Goal: Use online tool/utility: Utilize a website feature to perform a specific function

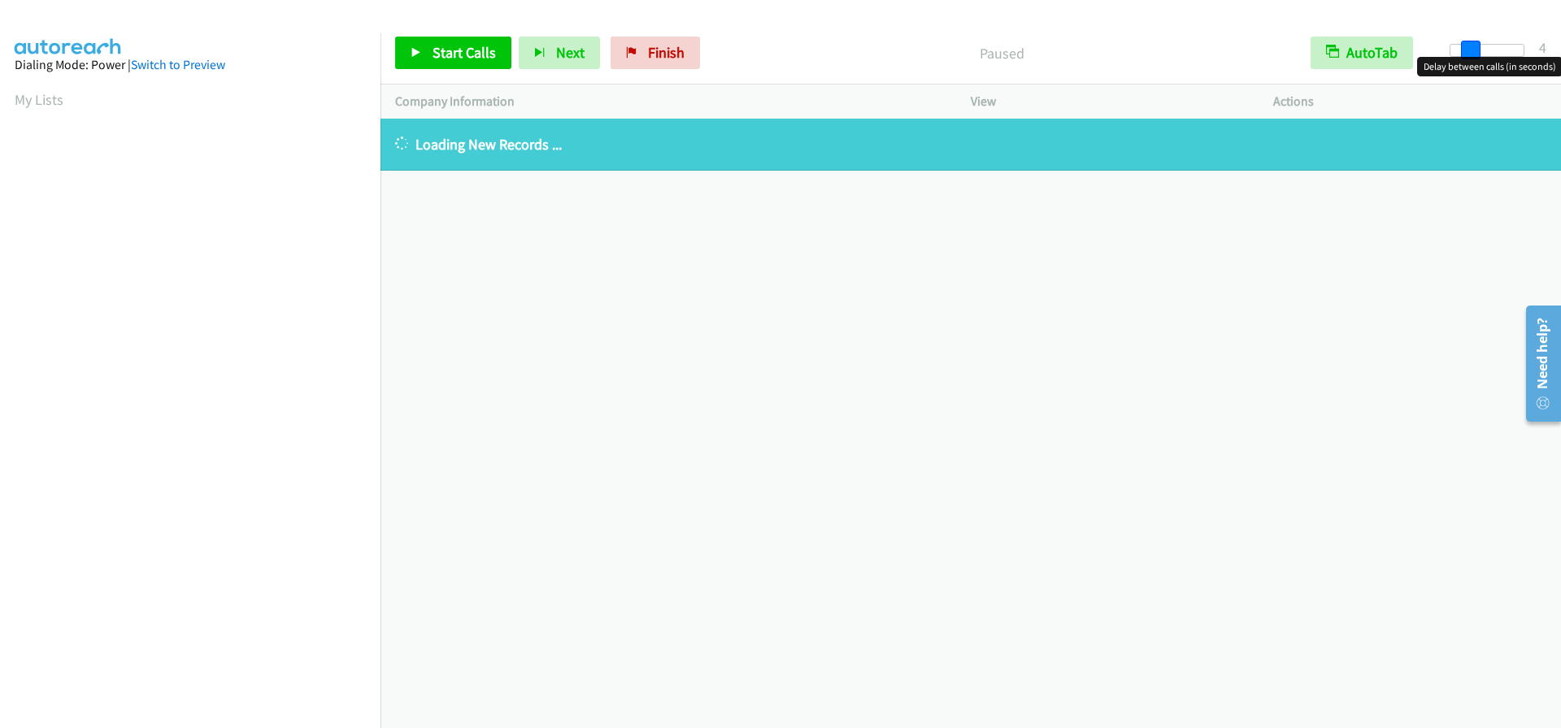
drag, startPoint x: 1451, startPoint y: 50, endPoint x: 1594, endPoint y: 48, distance: 143.1
click at [1560, 48] on html "Start Calls Pause Next Finish Paused AutoTab AutoTab 4 Company Information Info…" at bounding box center [780, 38] width 1561 height 77
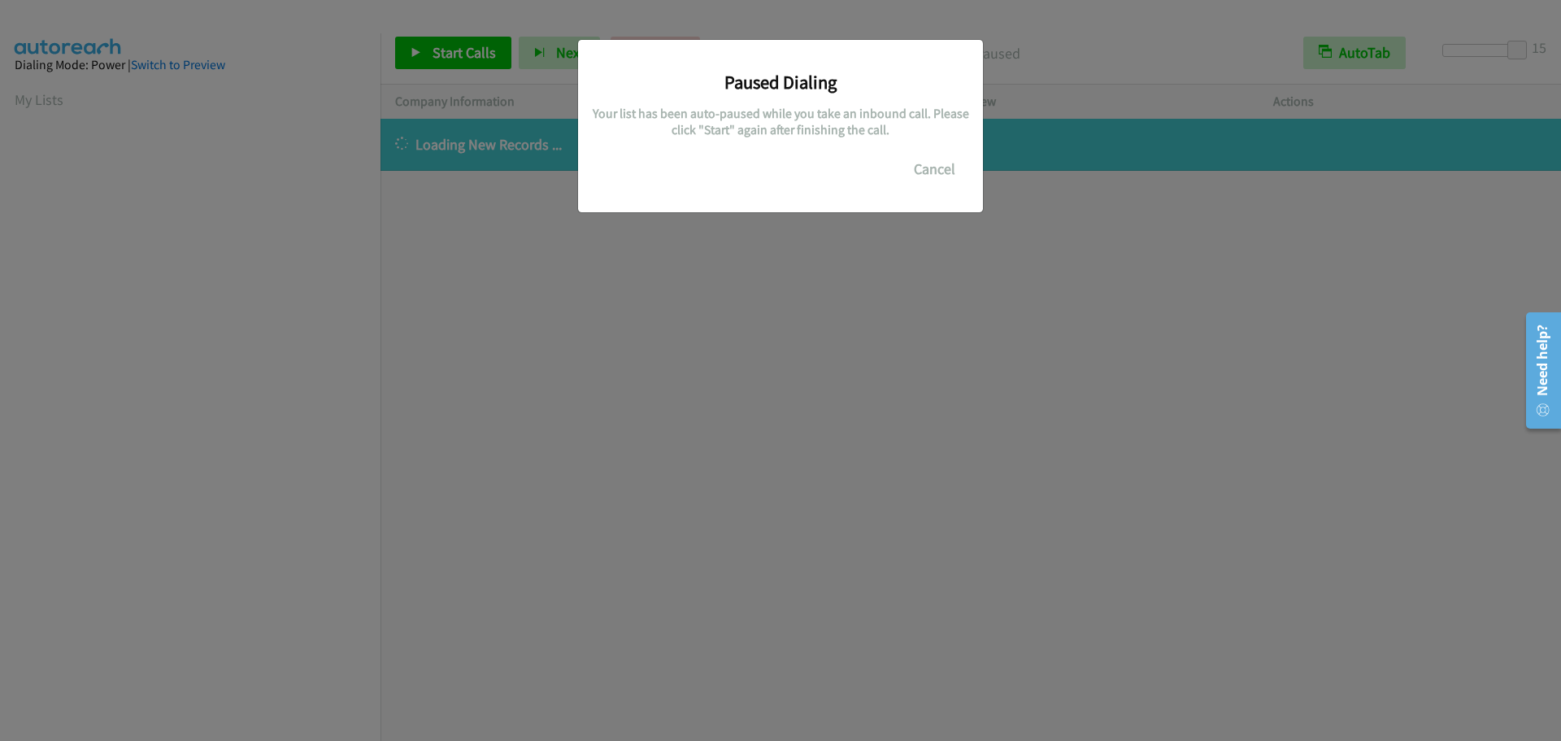
scroll to position [172, 0]
click at [938, 170] on button "Cancel" at bounding box center [934, 169] width 72 height 33
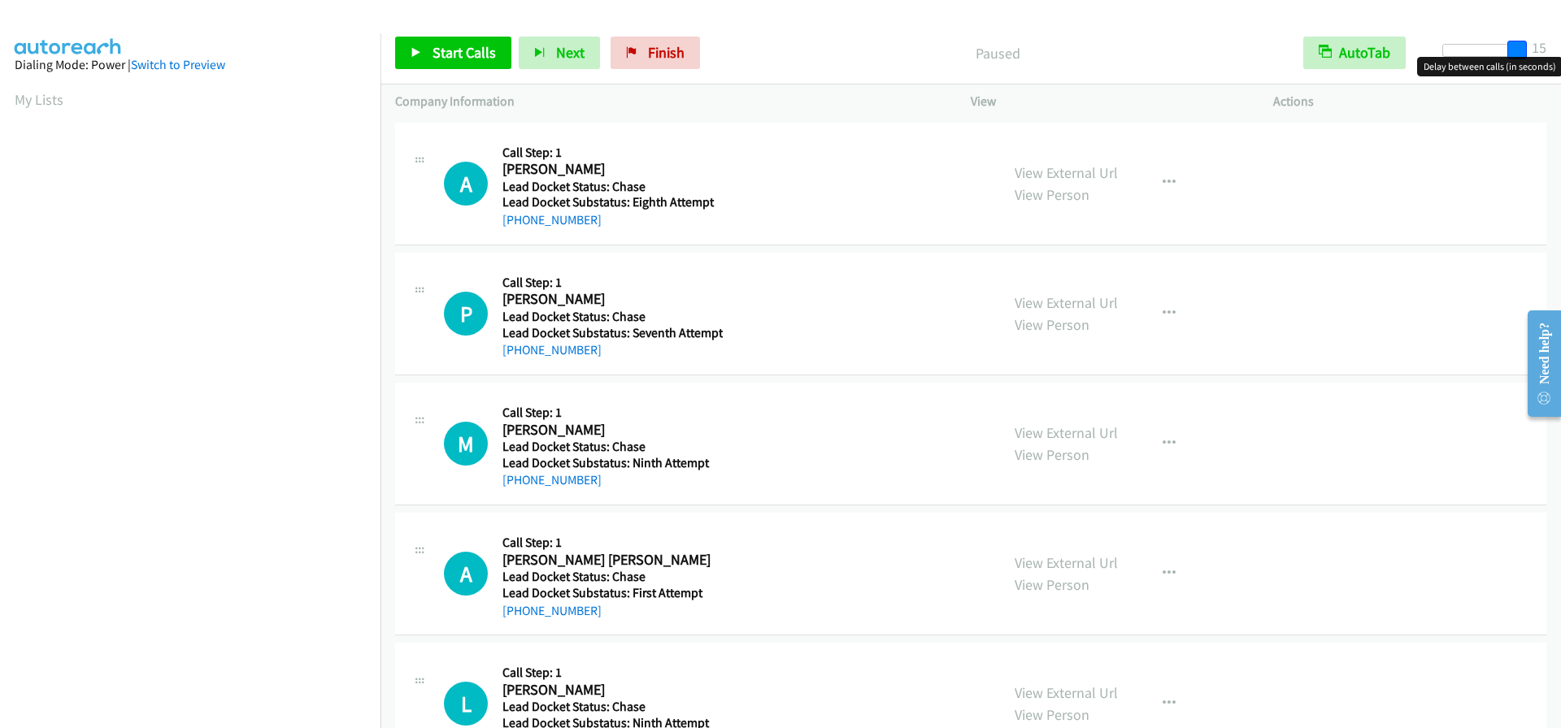
drag, startPoint x: 1457, startPoint y: 45, endPoint x: 1545, endPoint y: 33, distance: 89.3
click at [1545, 33] on div "Start Calls Pause Next Finish Paused AutoTab AutoTab 15" at bounding box center [970, 53] width 1180 height 63
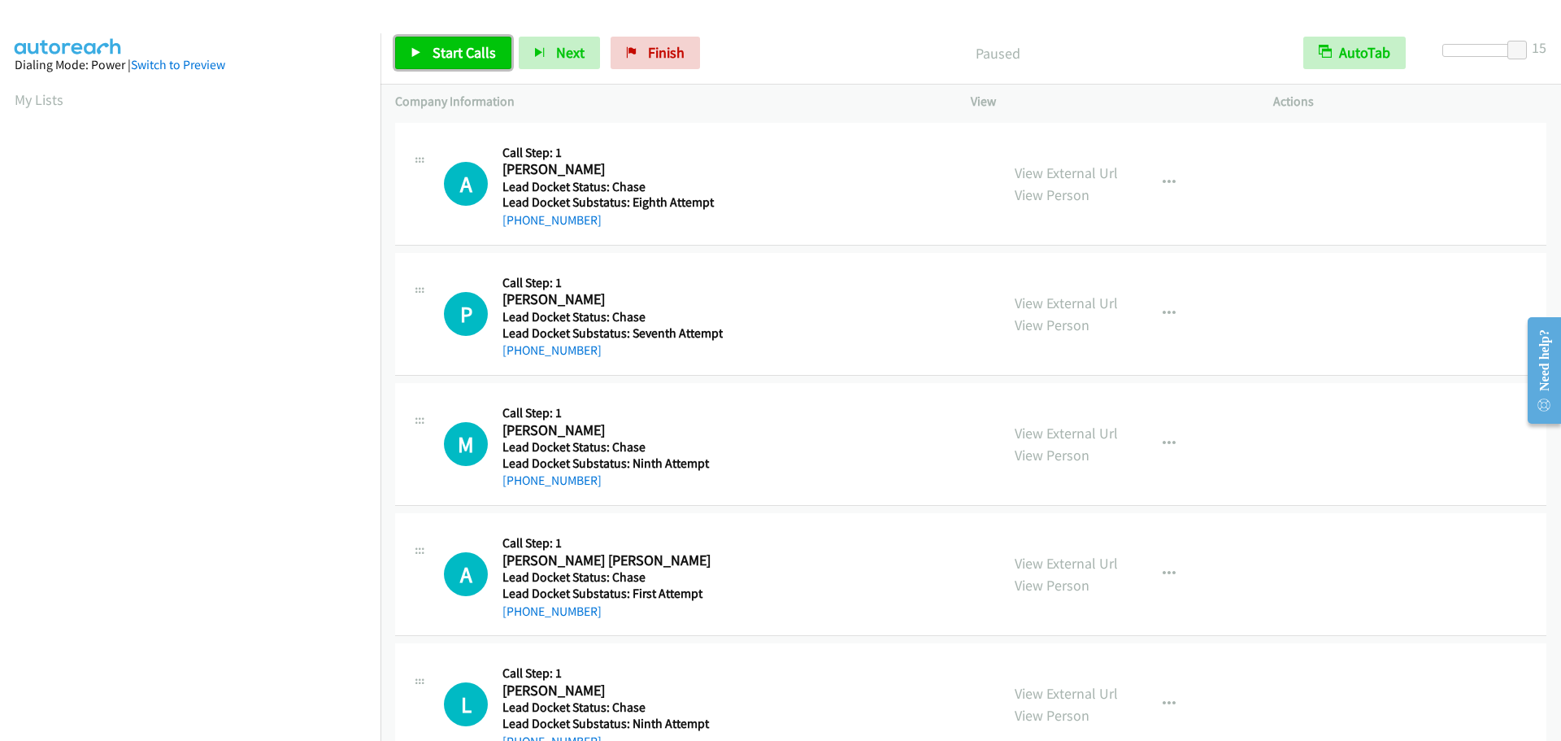
click at [489, 41] on link "Start Calls" at bounding box center [453, 53] width 116 height 33
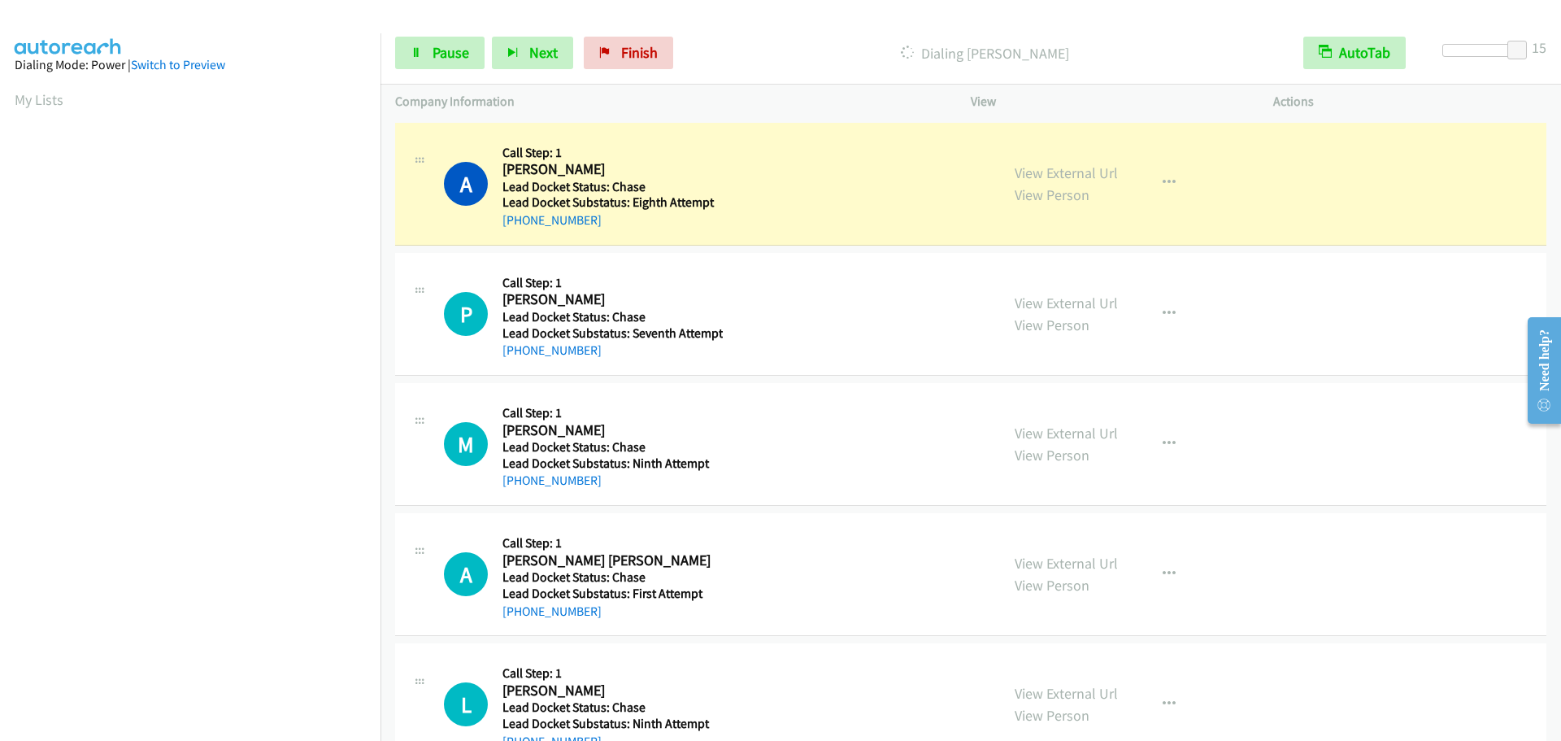
scroll to position [171, 0]
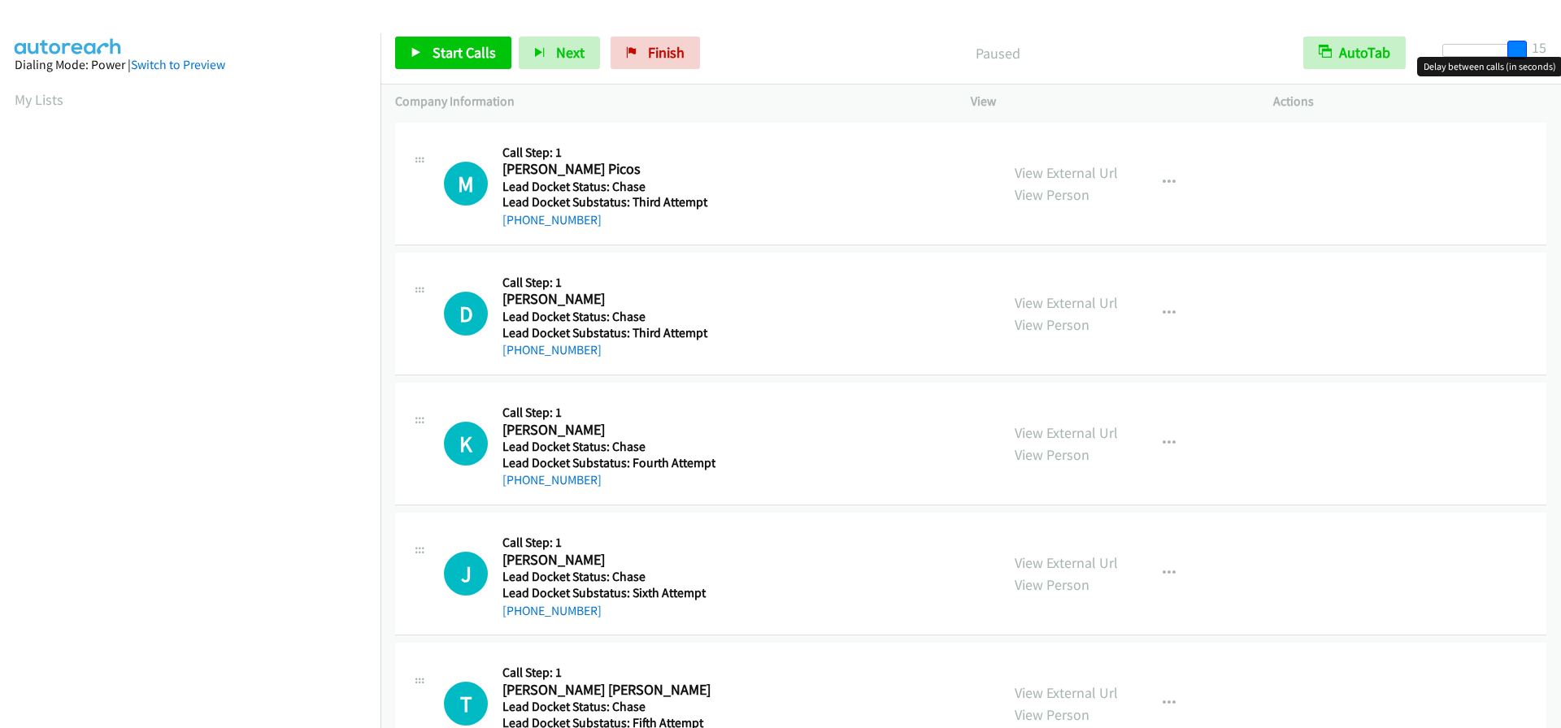
drag, startPoint x: 1454, startPoint y: 50, endPoint x: 1538, endPoint y: 46, distance: 83.8
click at [1538, 46] on div "Start Calls Pause Next Finish Paused AutoTab AutoTab 15" at bounding box center [970, 53] width 1180 height 63
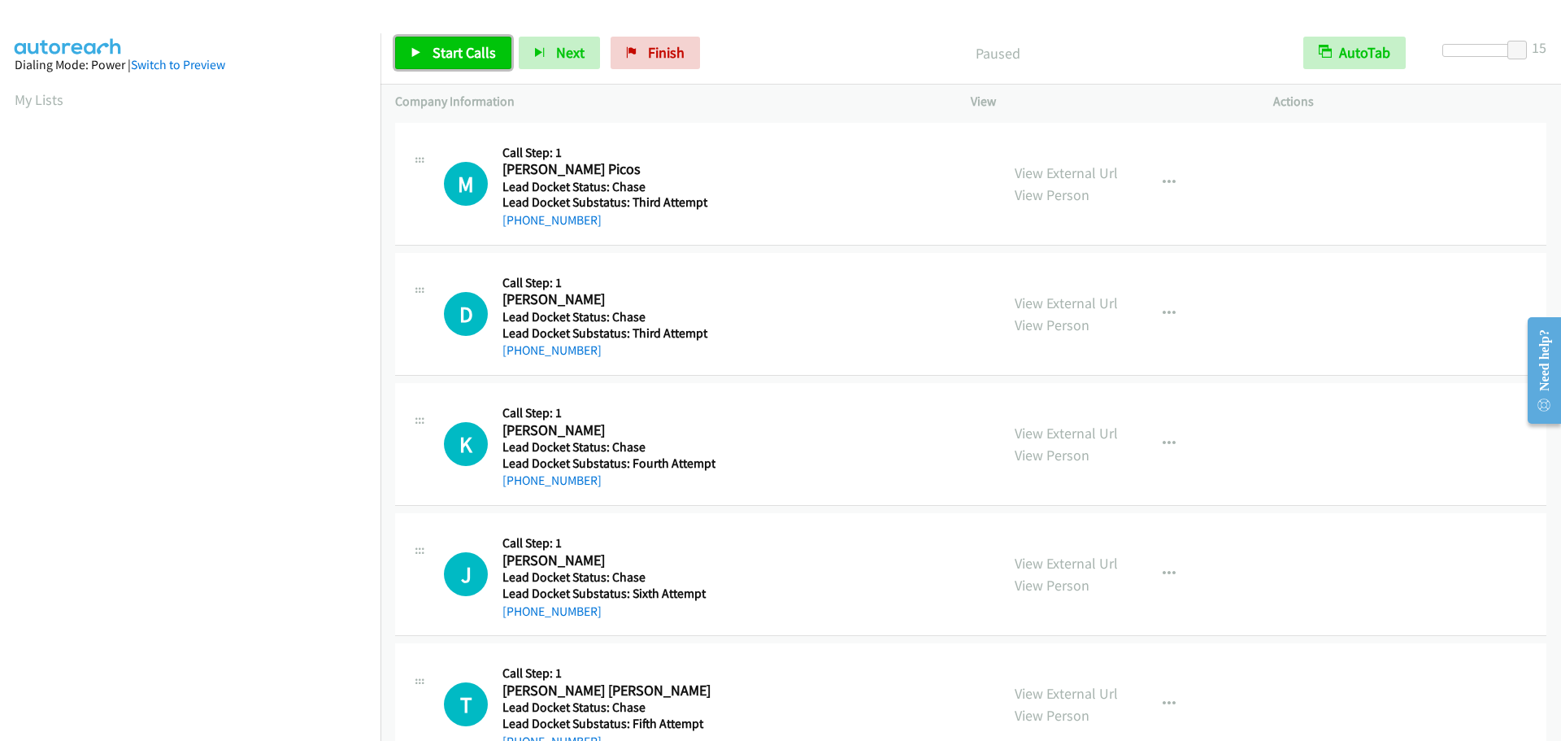
click at [451, 52] on span "Start Calls" at bounding box center [463, 52] width 63 height 19
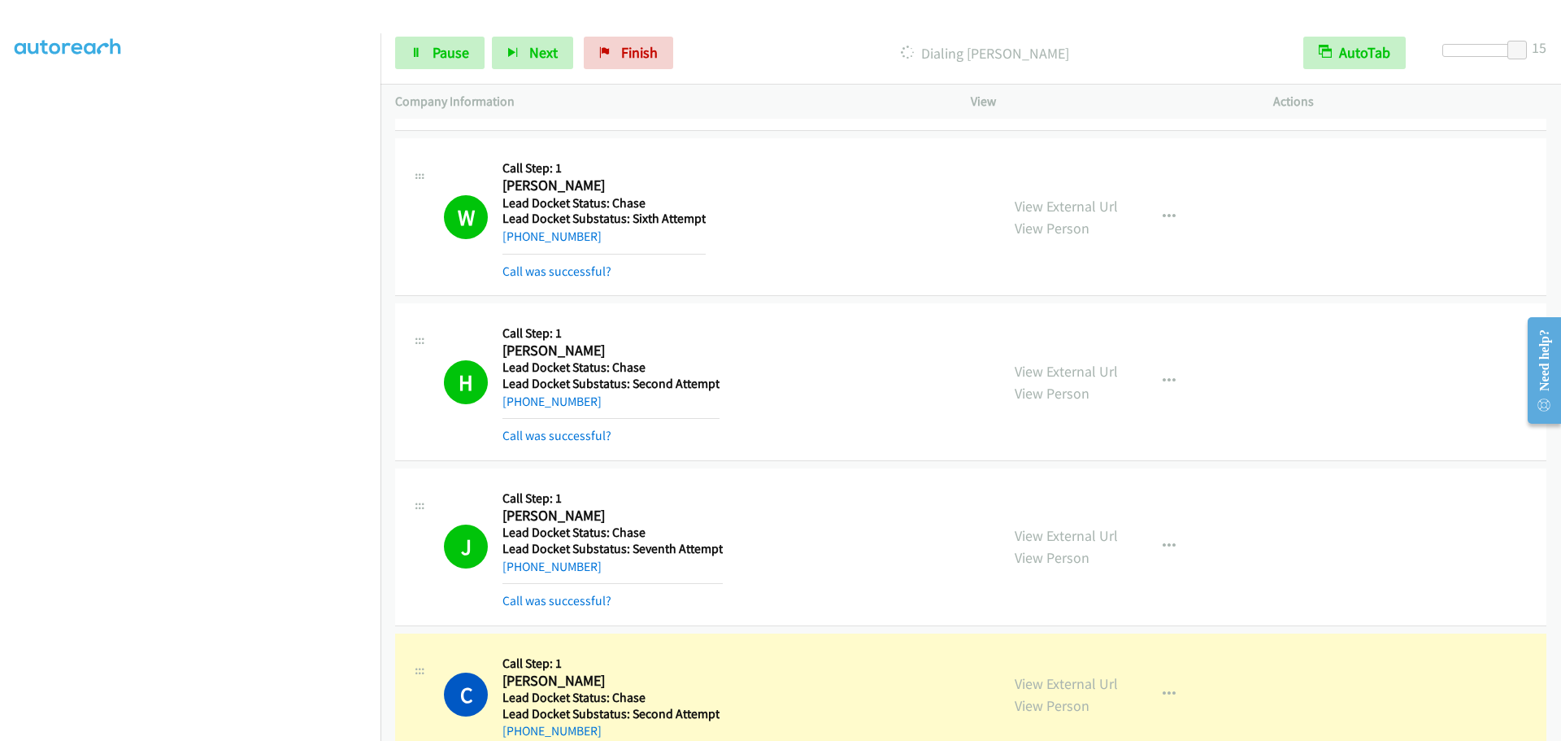
scroll to position [975, 0]
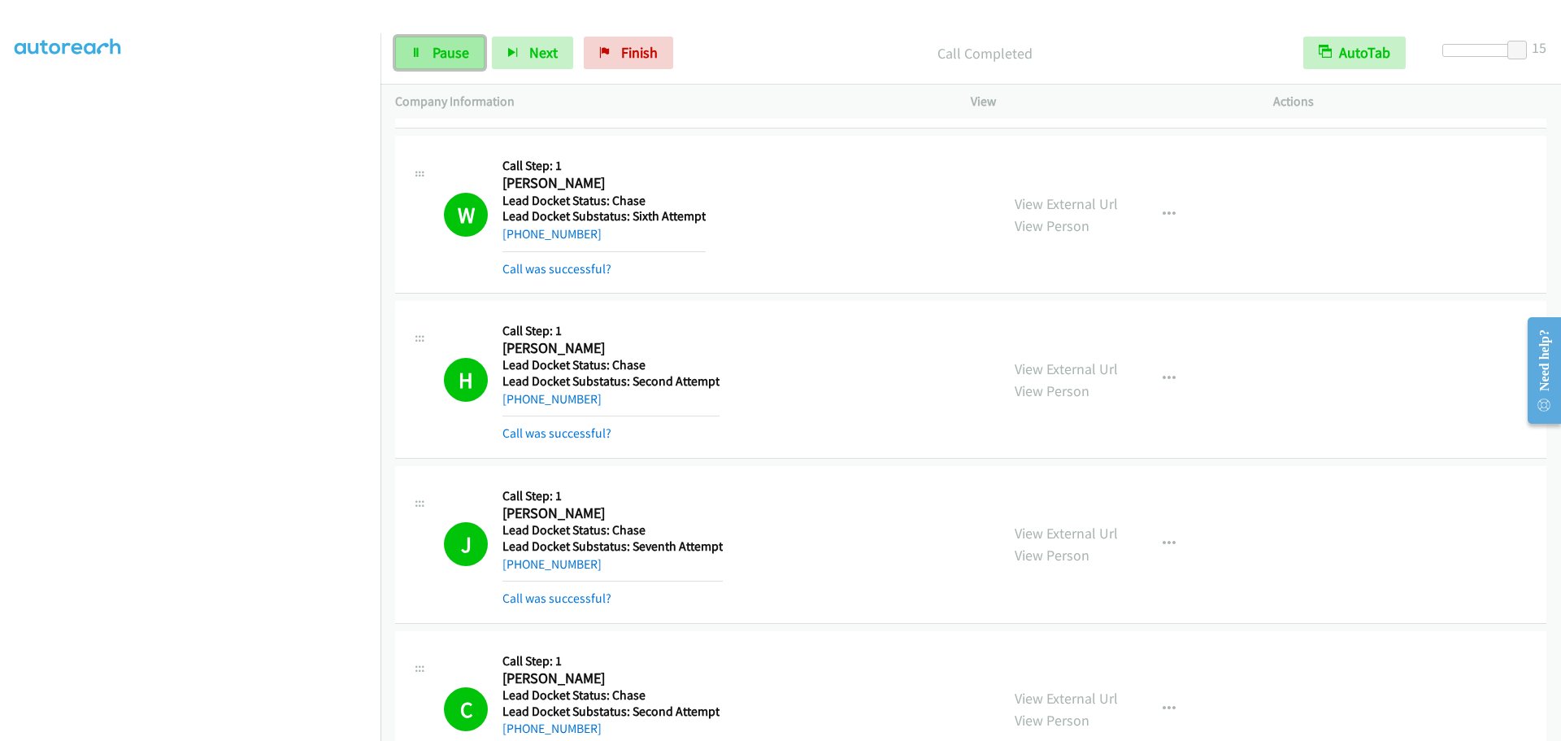
click at [455, 54] on span "Pause" at bounding box center [450, 52] width 37 height 19
click at [452, 52] on span "Start Calls" at bounding box center [463, 52] width 63 height 19
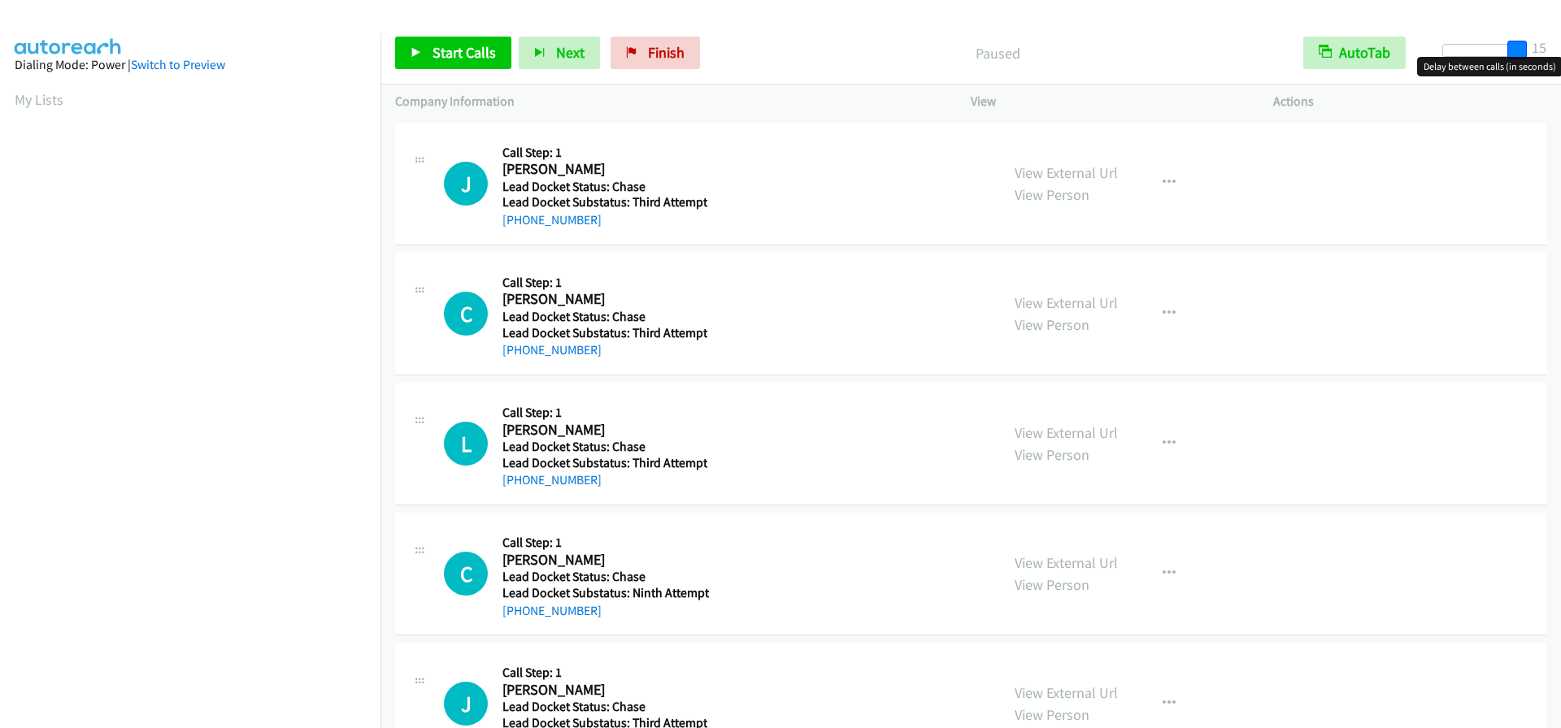
drag, startPoint x: 1457, startPoint y: 53, endPoint x: 1547, endPoint y: 39, distance: 91.3
click at [1547, 39] on div "Start Calls Pause Next Finish Paused AutoTab AutoTab 15" at bounding box center [970, 53] width 1180 height 63
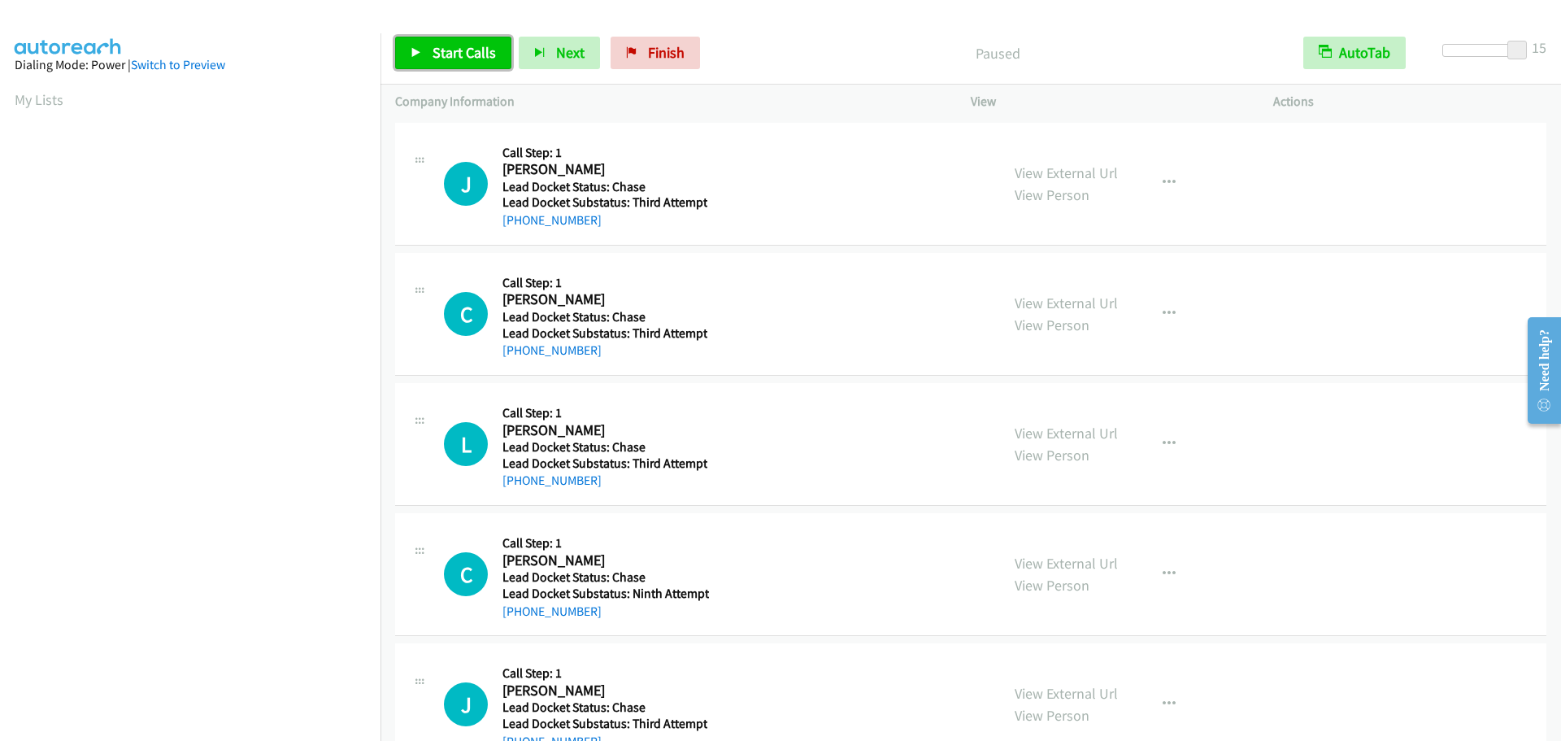
click at [450, 47] on span "Start Calls" at bounding box center [463, 52] width 63 height 19
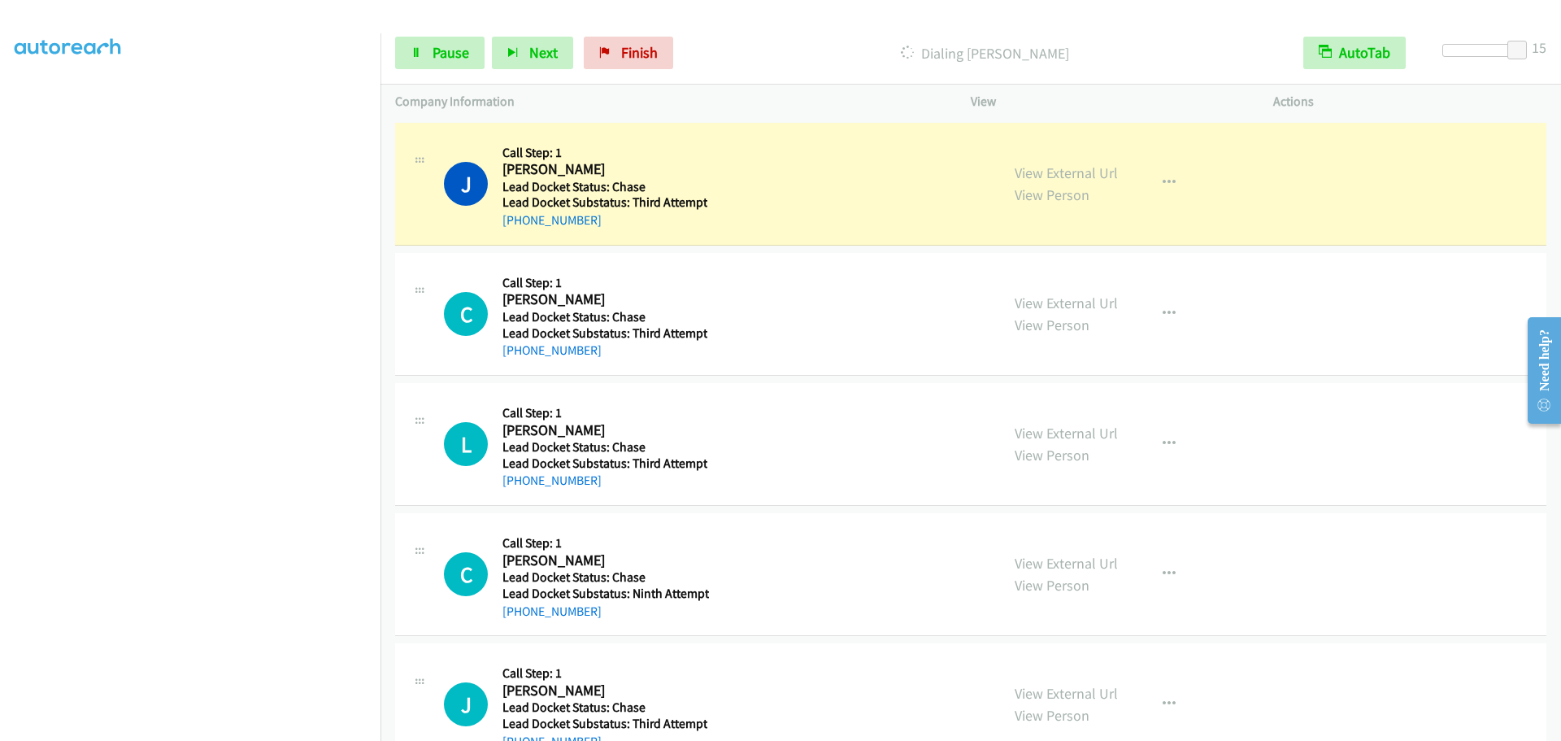
scroll to position [171, 0]
